Goal: Check status: Check status

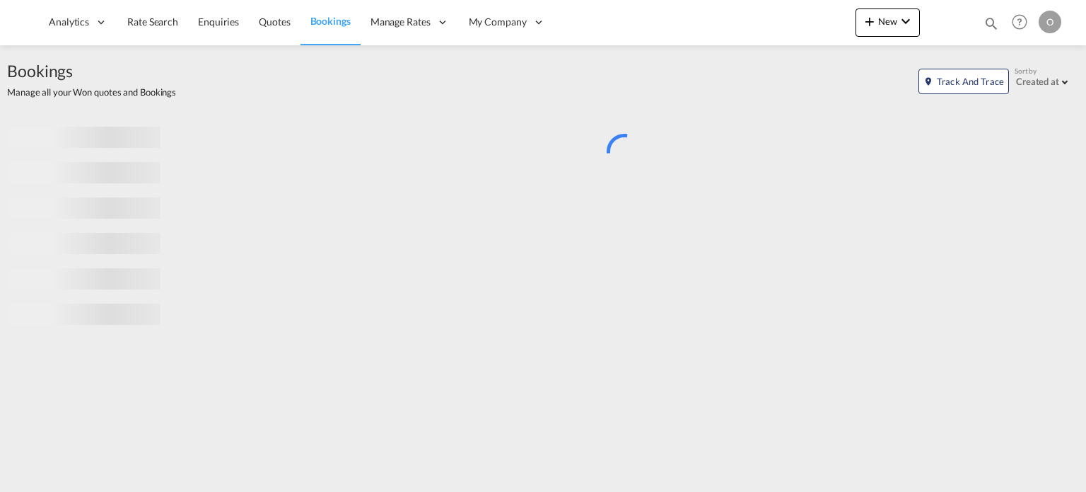
click at [997, 19] on md-icon "icon-magnify" at bounding box center [992, 24] width 16 height 16
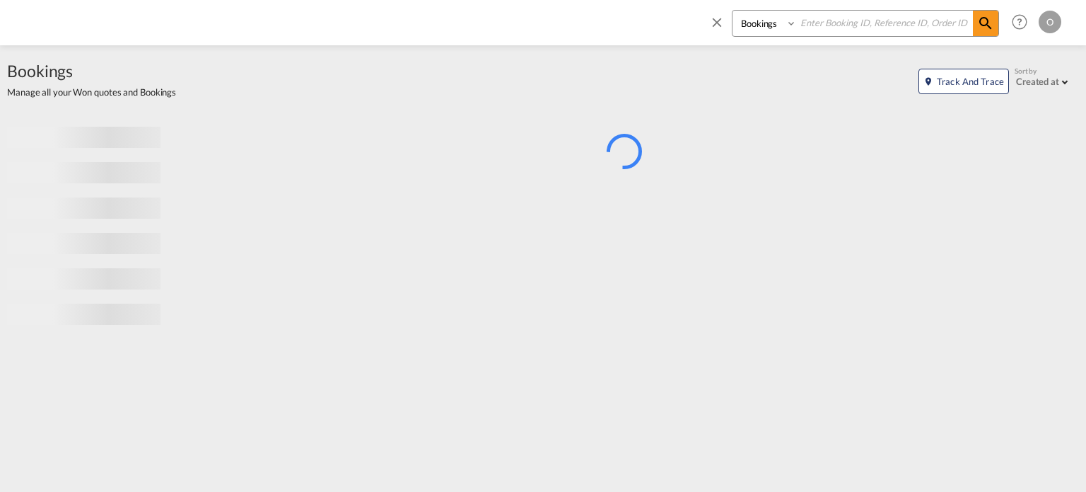
click at [777, 28] on select "Bookings Quotes Enquiries" at bounding box center [766, 23] width 67 height 25
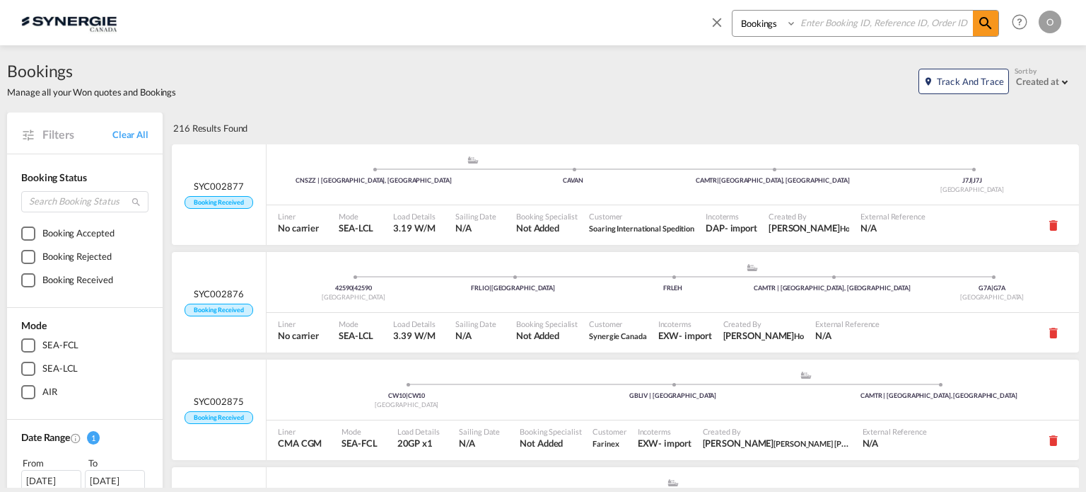
select select "Quotes"
click at [733, 11] on select "Bookings Quotes Enquiries" at bounding box center [766, 23] width 67 height 25
paste input "244591"
click at [993, 6] on div "Bookings Quotes Enquiries 244591 Help Resources Product Release O My Profile Lo…" at bounding box center [883, 22] width 364 height 44
click at [991, 24] on md-icon "icon-magnify" at bounding box center [986, 23] width 17 height 17
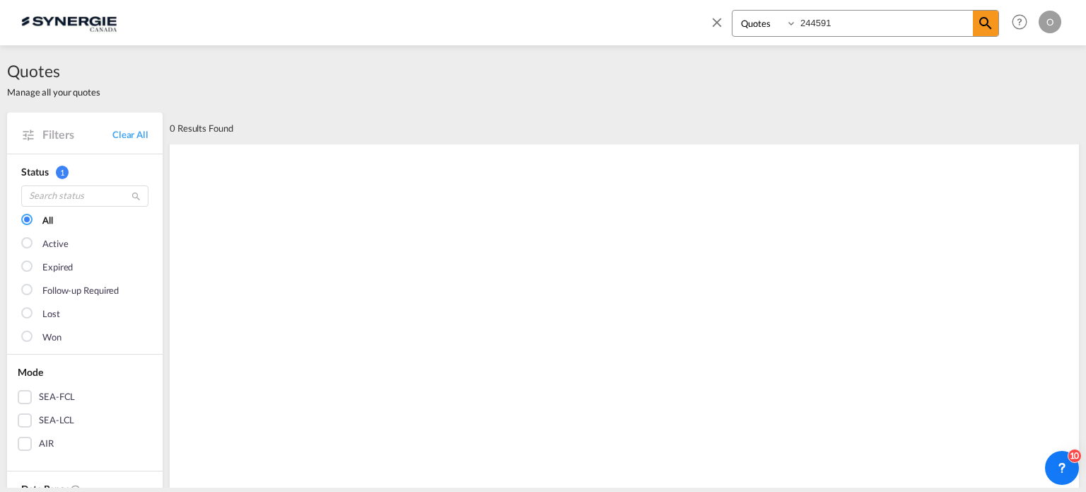
click at [854, 30] on input "244591" at bounding box center [885, 23] width 176 height 25
paste input "SYC000013675"
type input "SYC000013675"
click at [993, 23] on md-icon "icon-magnify" at bounding box center [986, 23] width 17 height 17
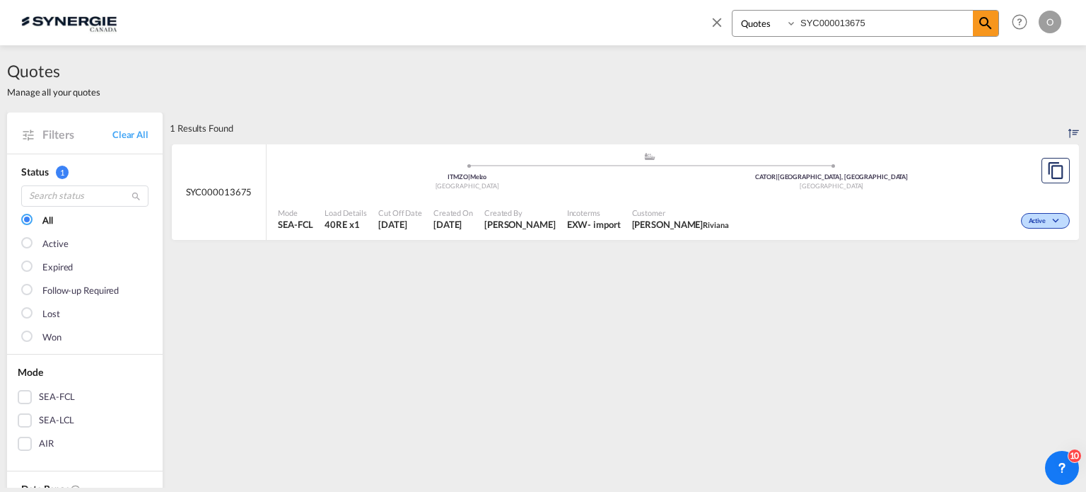
click at [854, 202] on div "Active" at bounding box center [904, 219] width 339 height 35
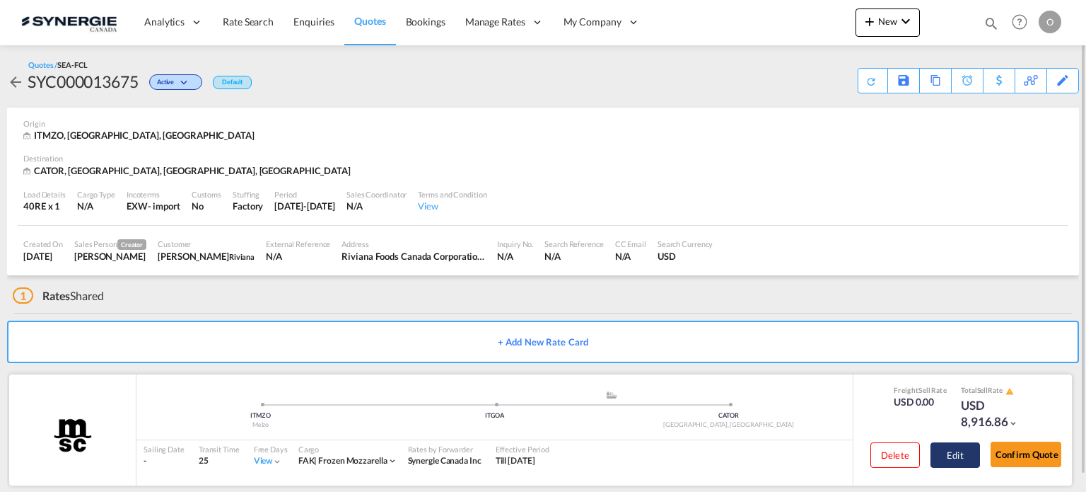
click at [970, 447] on button "Edit" at bounding box center [956, 454] width 50 height 25
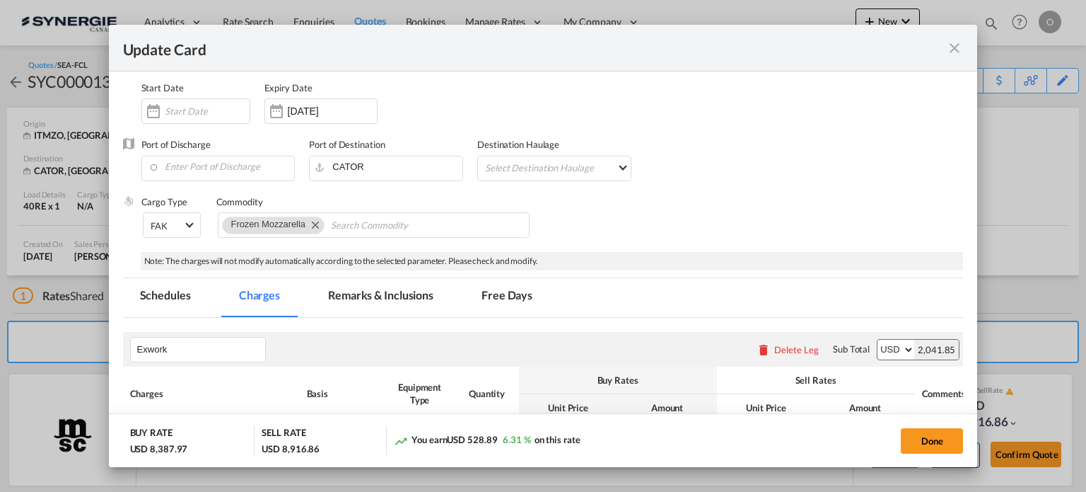
scroll to position [117, 0]
click at [356, 284] on md-tab-item "Remarks & Inclusions" at bounding box center [380, 297] width 139 height 39
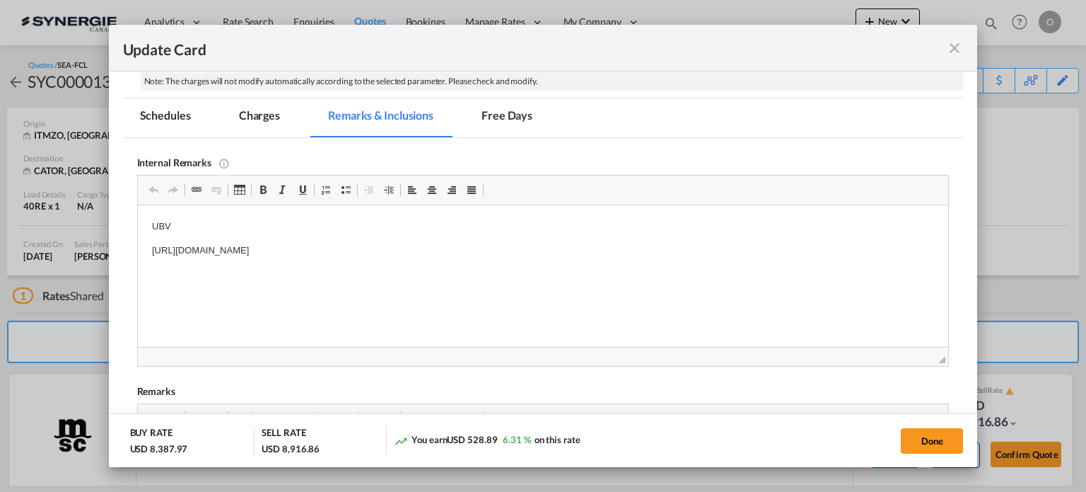
scroll to position [0, 0]
drag, startPoint x: 153, startPoint y: 251, endPoint x: 511, endPoint y: 252, distance: 357.9
drag, startPoint x: 529, startPoint y: 254, endPoint x: 151, endPoint y: 255, distance: 377.7
click at [151, 255] on p "[URL][DOMAIN_NAME]" at bounding box center [542, 250] width 783 height 15
click at [200, 291] on span "Copy" at bounding box center [199, 288] width 44 height 21
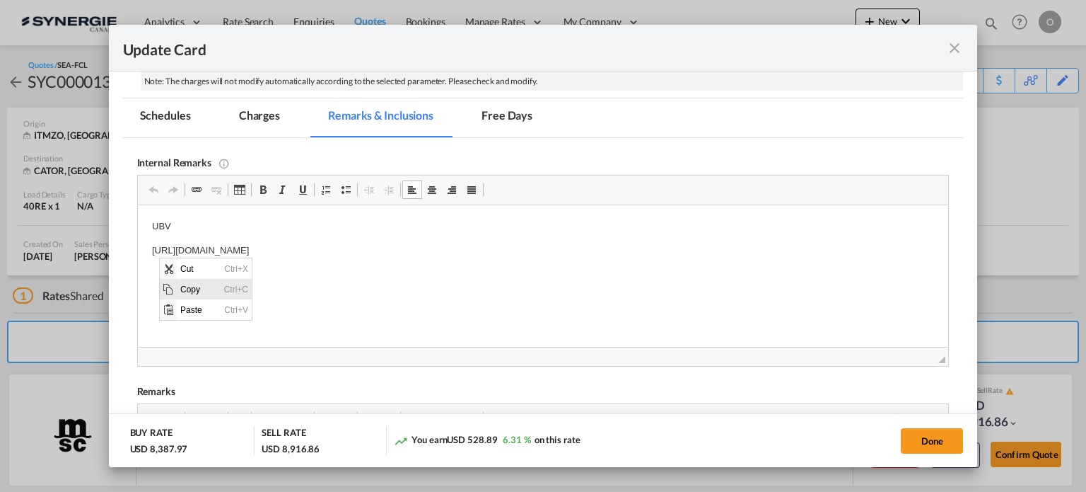
copy p "[URL][DOMAIN_NAME]"
